Goal: Information Seeking & Learning: Understand process/instructions

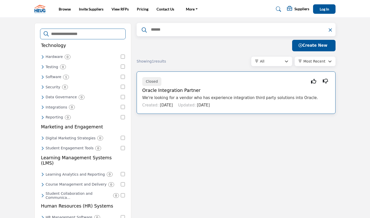
click at [245, 98] on p "We're looking for a vendor who has experience integration third party solutions…" at bounding box center [236, 98] width 188 height 6
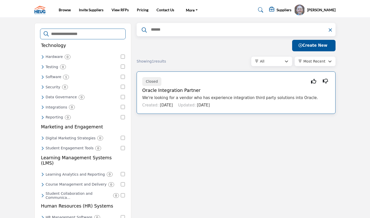
click at [185, 95] on p "We're looking for a vendor who has experience integration third party solutions…" at bounding box center [236, 98] width 188 height 6
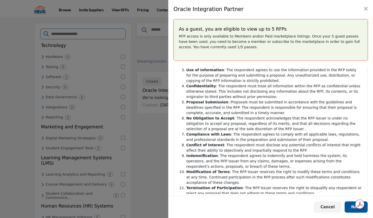
scroll to position [110, 0]
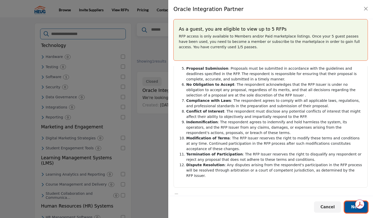
click at [350, 208] on button "Next" at bounding box center [355, 206] width 23 height 11
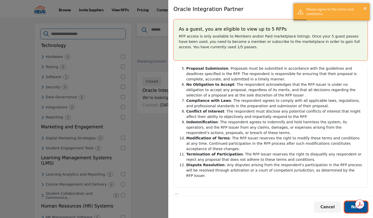
click at [353, 209] on span "Next" at bounding box center [356, 207] width 10 height 5
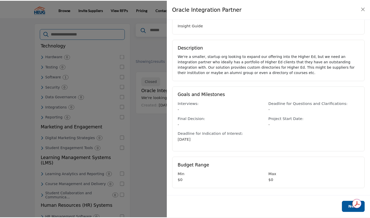
scroll to position [0, 0]
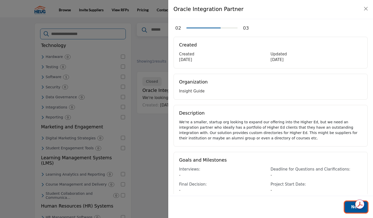
click at [350, 212] on button "Next" at bounding box center [355, 206] width 23 height 11
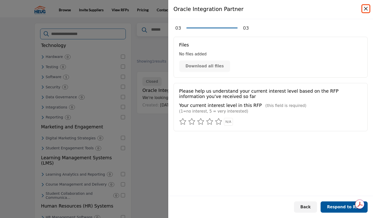
click at [368, 9] on button "Close" at bounding box center [365, 8] width 7 height 7
